Goal: Information Seeking & Learning: Learn about a topic

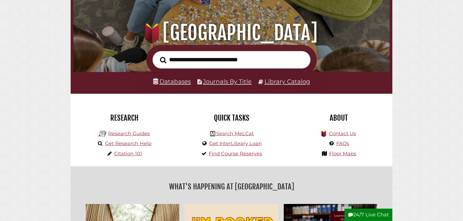
scroll to position [57, 0]
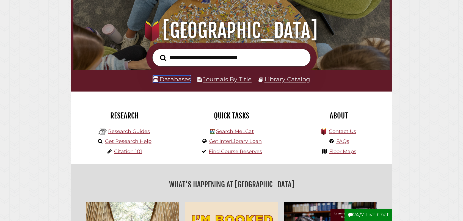
click at [178, 79] on link "Databases" at bounding box center [172, 79] width 38 height 7
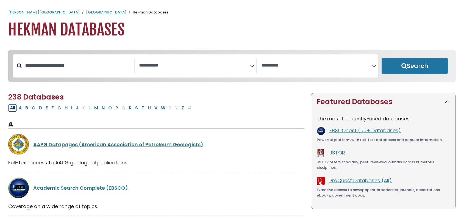
select select "Database Subject Filter"
select select "Database Vendors Filter"
click at [176, 68] on textarea "Search" at bounding box center [194, 66] width 111 height 6
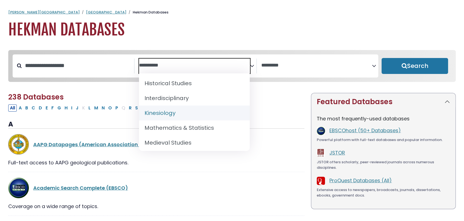
scroll to position [358, 0]
select select "*****"
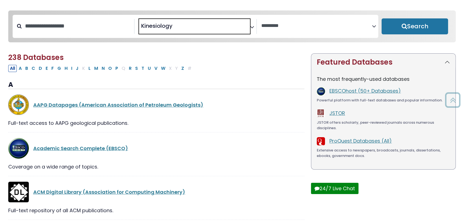
scroll to position [39, 0]
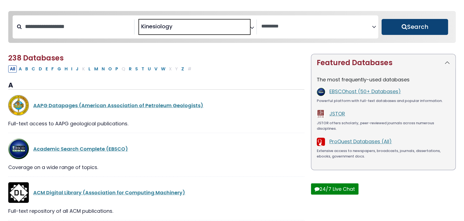
click at [386, 31] on button "Search" at bounding box center [415, 27] width 67 height 16
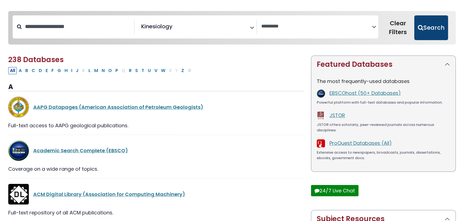
select select "Database Vendors Filter"
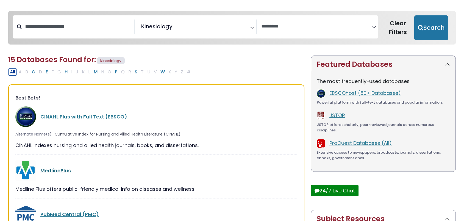
click at [67, 169] on link "MedlinePlus" at bounding box center [55, 170] width 31 height 7
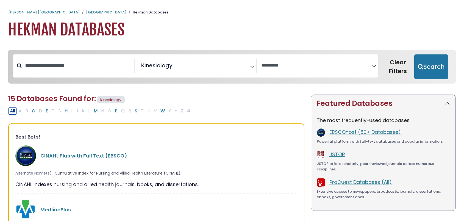
select select "Database Vendors Filter"
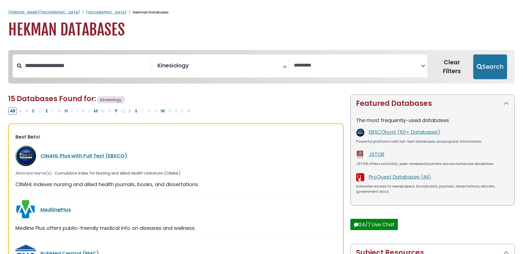
scroll to position [182, 0]
click at [164, 71] on span "× Kinesiology" at bounding box center [218, 66] width 127 height 15
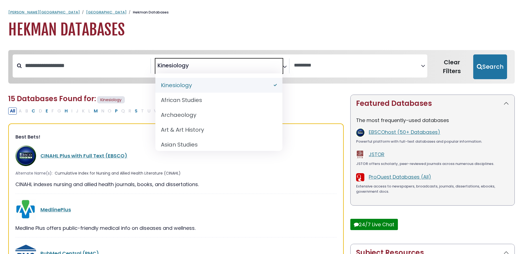
select select "Database Subject Filter"
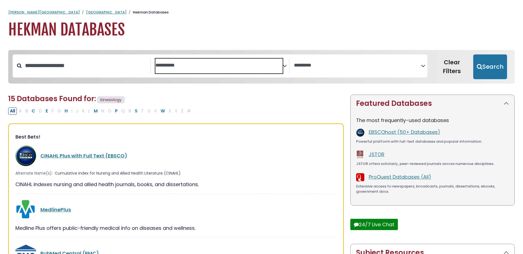
scroll to position [186, 0]
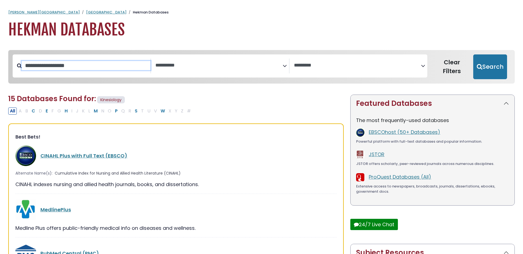
click at [69, 66] on input "Search database by title or keyword" at bounding box center [86, 65] width 129 height 9
type input "**********"
click at [464, 54] on button "Search" at bounding box center [490, 66] width 34 height 25
select select "Database Subject Filter"
select select "Database Vendors Filter"
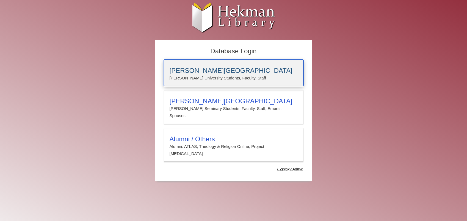
click at [185, 69] on h3 "[PERSON_NAME][GEOGRAPHIC_DATA]" at bounding box center [234, 71] width 128 height 8
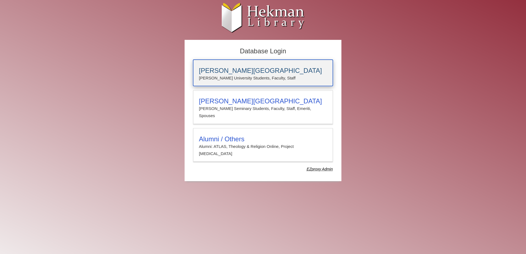
click at [285, 85] on div "[PERSON_NAME][GEOGRAPHIC_DATA] [PERSON_NAME] University Students, Faculty, Staff" at bounding box center [263, 73] width 140 height 26
